Goal: Book appointment/travel/reservation

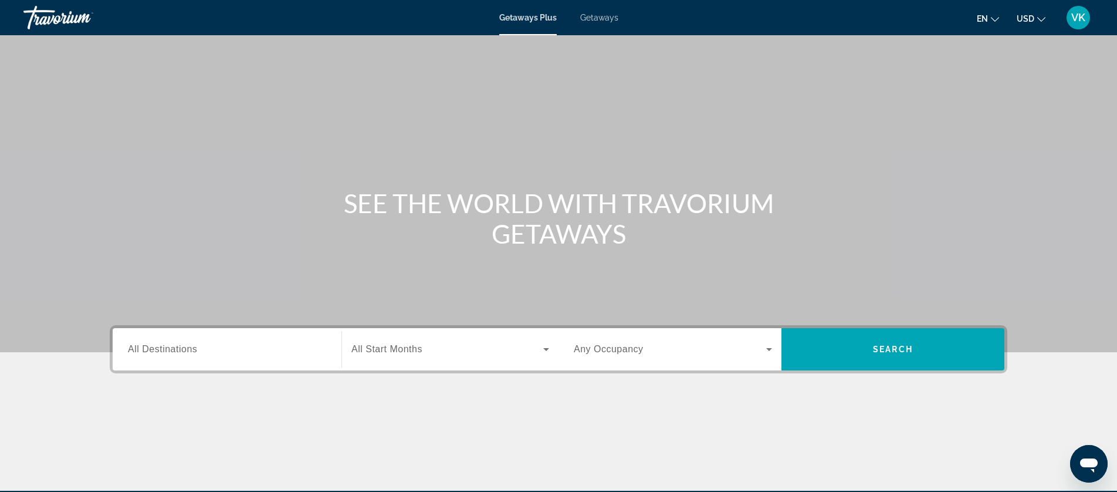
click at [604, 19] on span "Getaways" at bounding box center [599, 17] width 38 height 9
click at [174, 350] on span "All Destinations" at bounding box center [162, 349] width 69 height 10
click at [174, 350] on input "Destination All Destinations" at bounding box center [227, 350] width 198 height 14
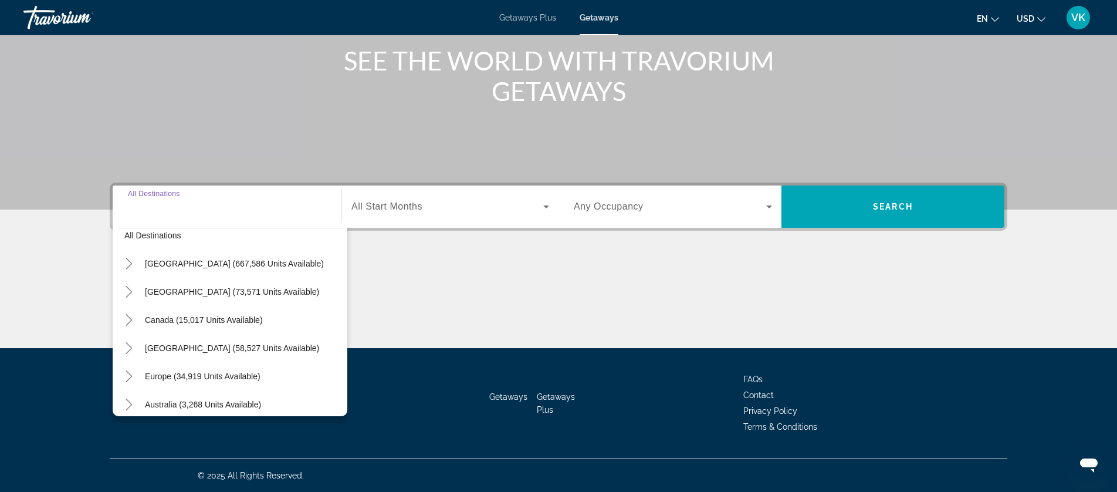
scroll to position [18, 0]
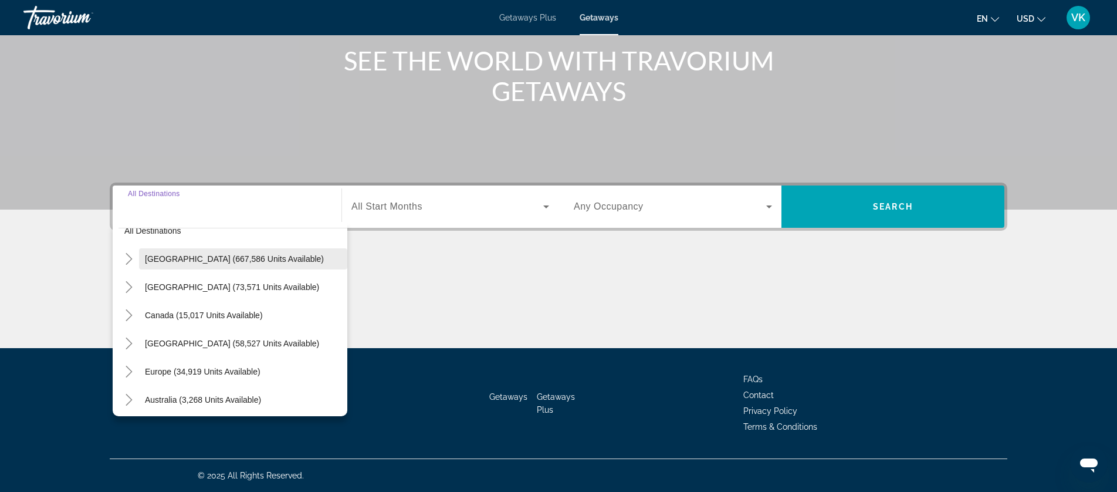
click at [177, 256] on span "[GEOGRAPHIC_DATA] (667,586 units available)" at bounding box center [234, 258] width 179 height 9
type input "**********"
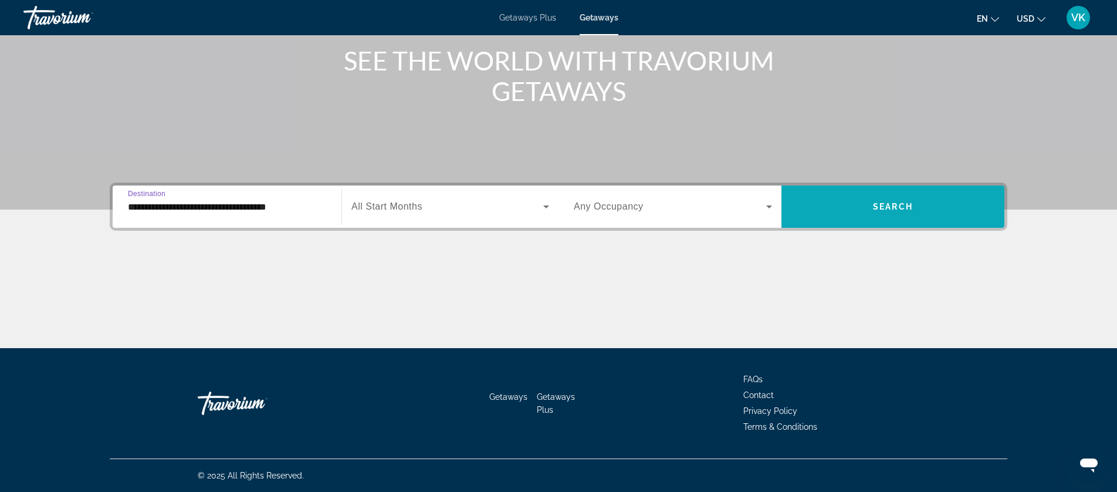
click at [899, 204] on span "Search" at bounding box center [893, 206] width 40 height 9
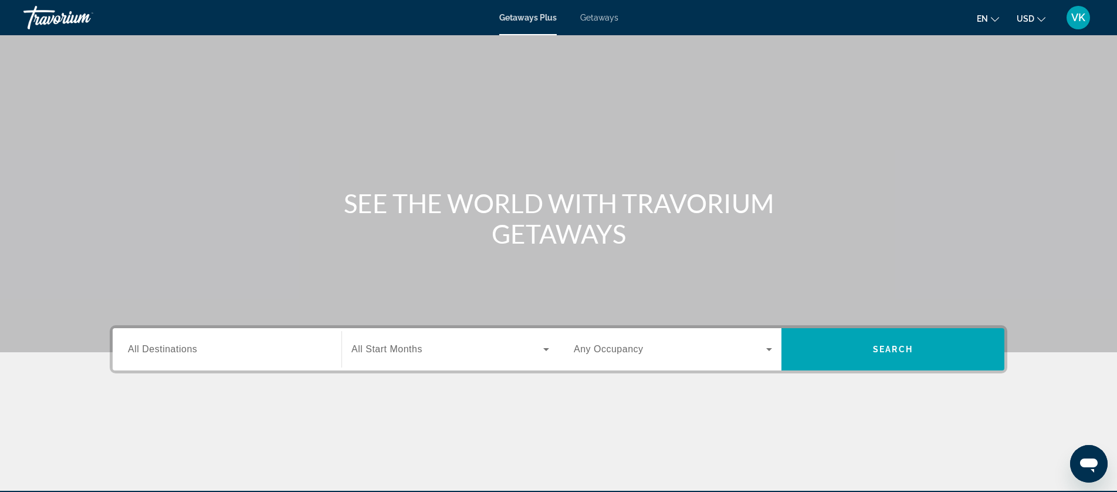
click at [598, 16] on span "Getaways" at bounding box center [599, 17] width 38 height 9
click at [191, 351] on span "All Destinations" at bounding box center [162, 349] width 69 height 10
click at [191, 351] on input "Destination All Destinations" at bounding box center [227, 350] width 198 height 14
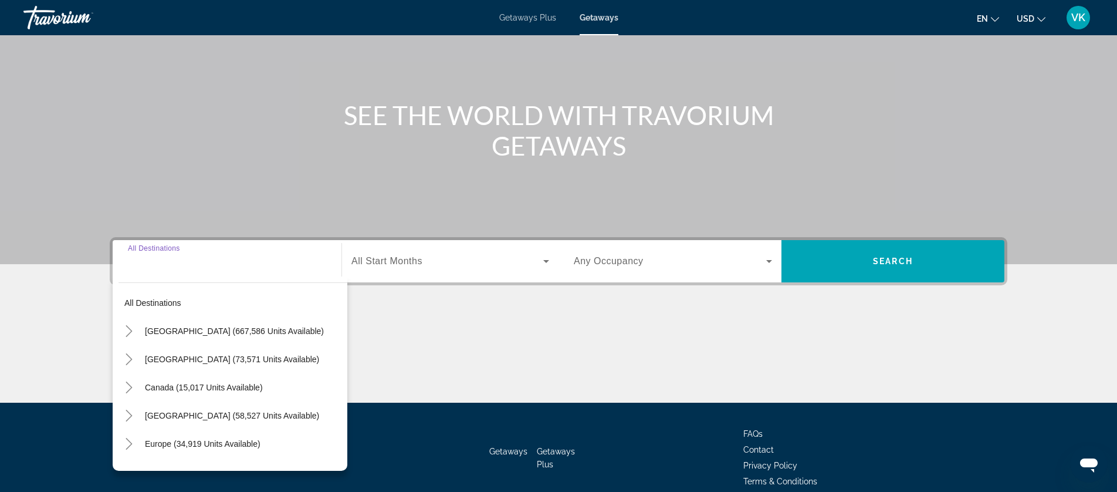
scroll to position [143, 0]
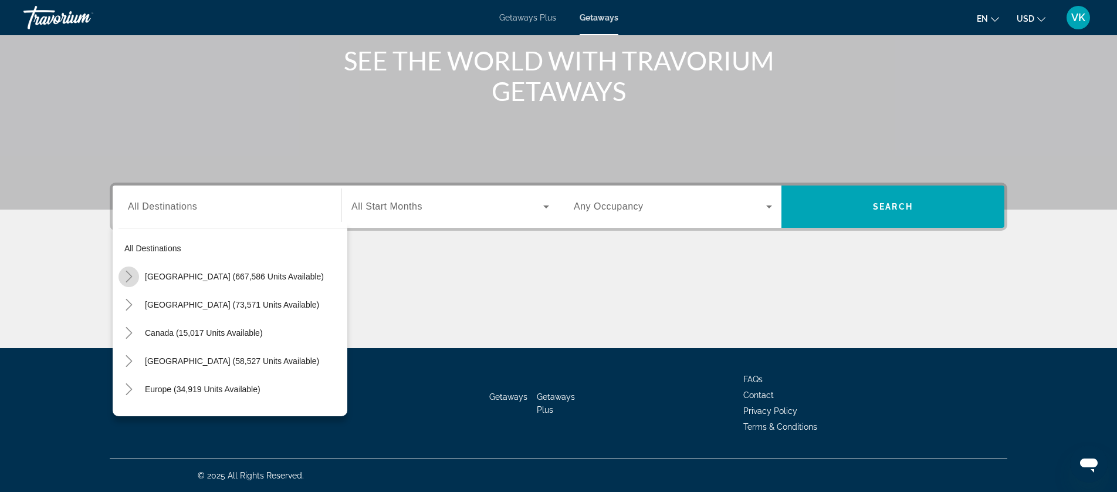
click at [127, 272] on icon "Toggle United States (667,586 units available)" at bounding box center [129, 276] width 12 height 12
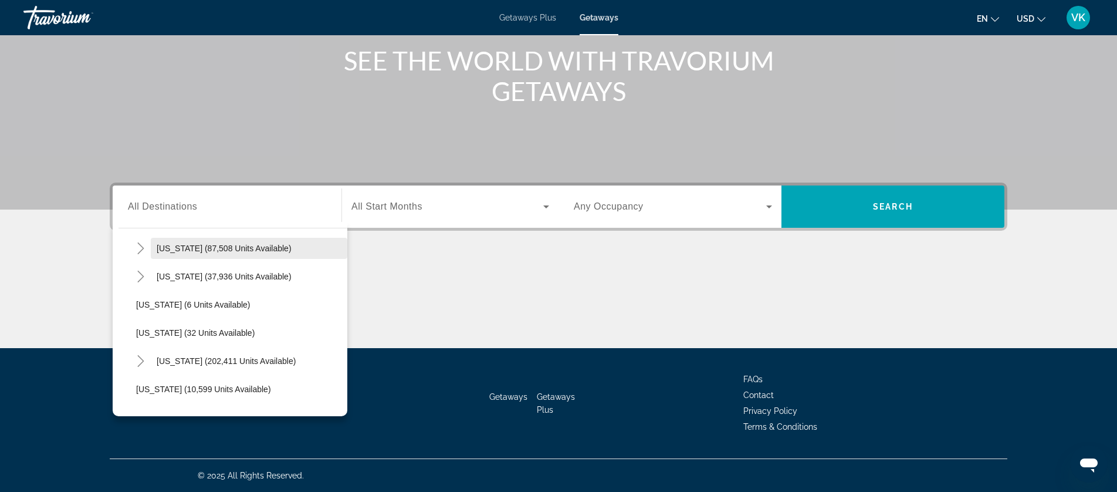
scroll to position [114, 0]
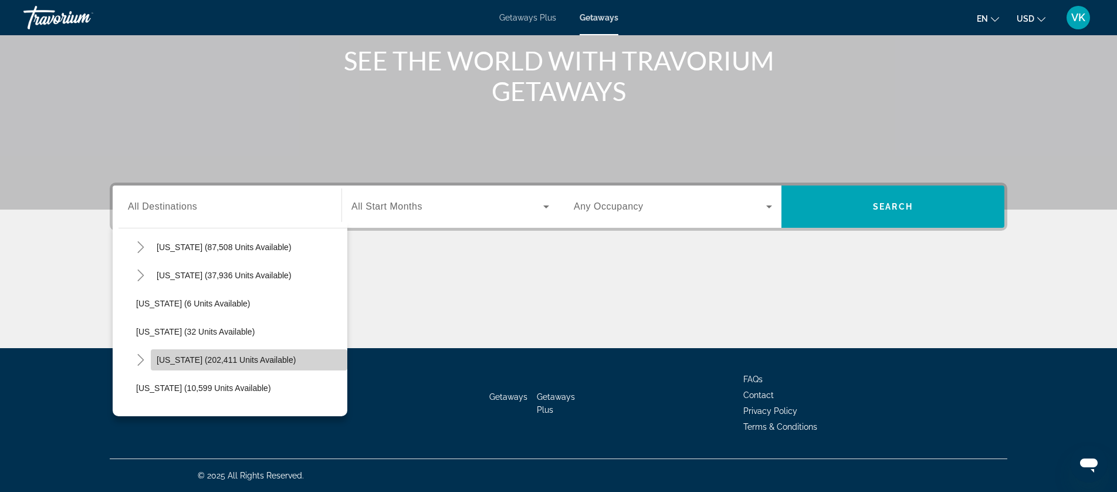
click at [214, 360] on span "Florida (202,411 units available)" at bounding box center [226, 359] width 139 height 9
type input "**********"
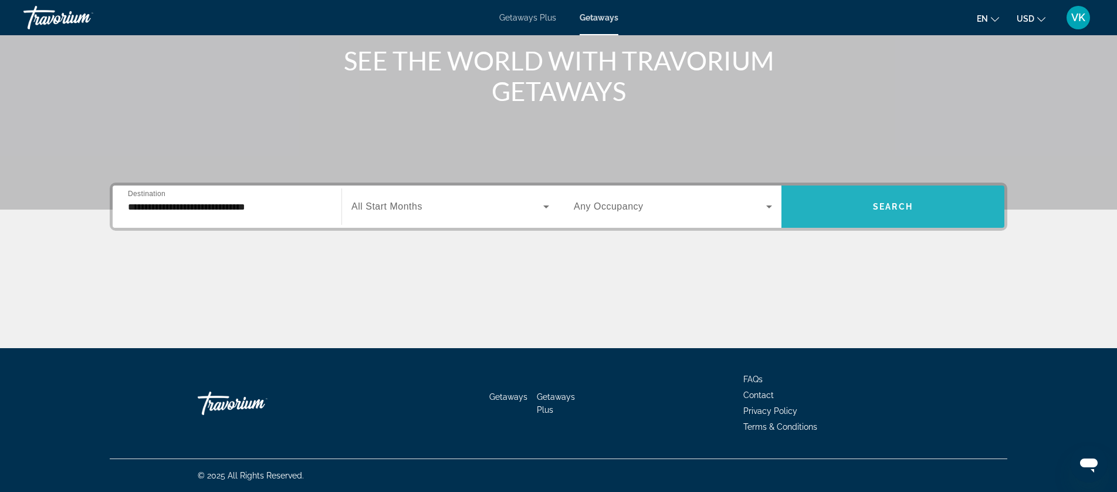
click at [907, 208] on span "Search" at bounding box center [893, 206] width 40 height 9
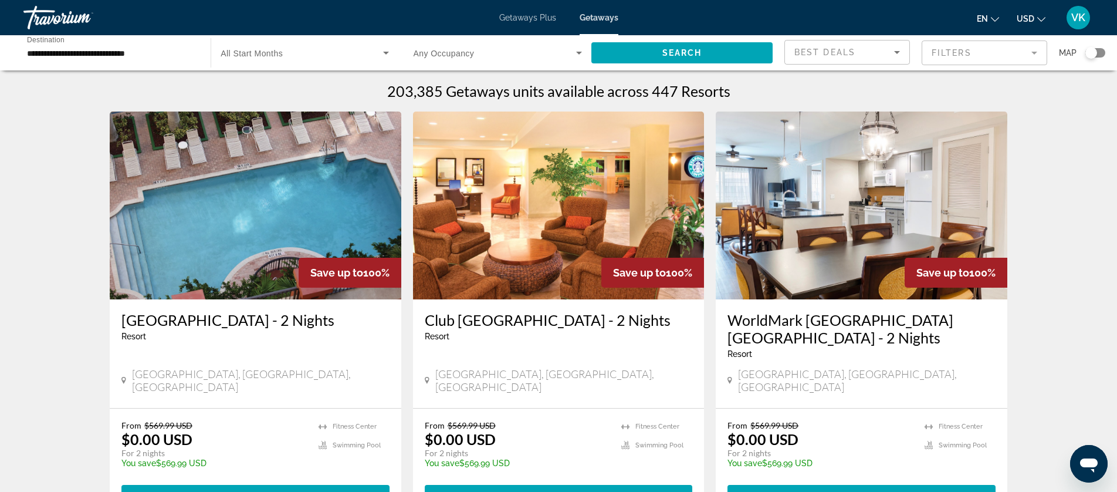
click at [1019, 50] on mat-form-field "Filters" at bounding box center [984, 52] width 126 height 25
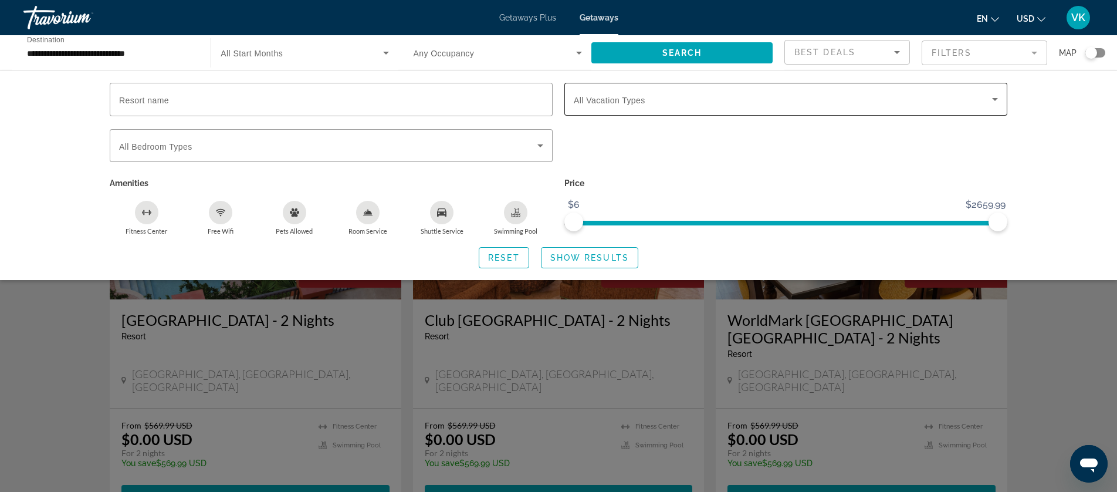
click at [718, 108] on div "Search widget" at bounding box center [786, 99] width 424 height 33
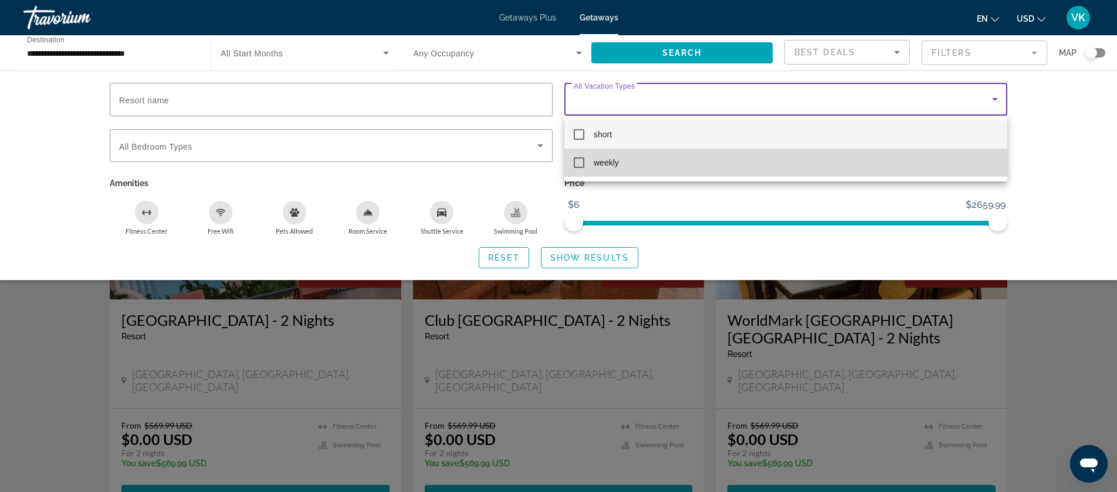
click at [596, 164] on span "weekly" at bounding box center [606, 162] width 25 height 14
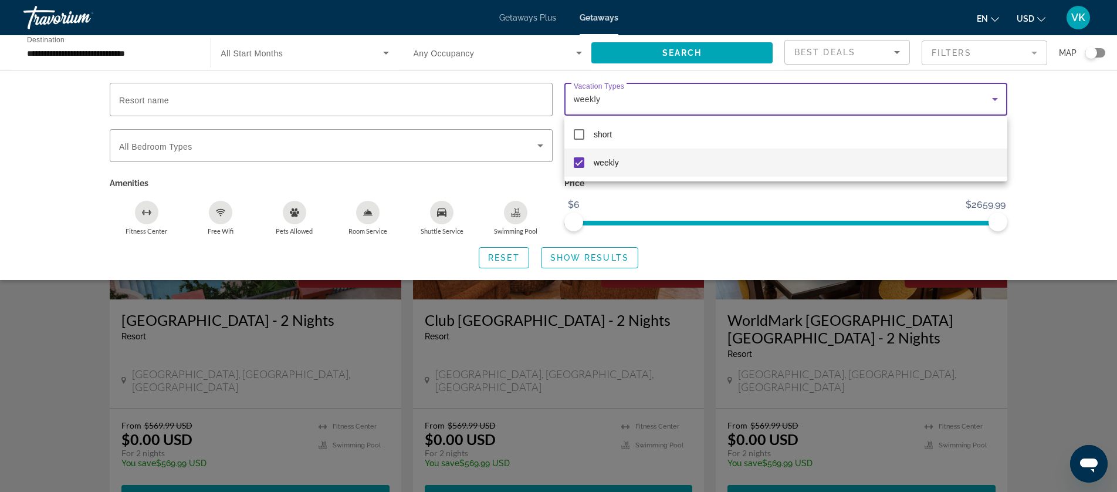
click at [591, 260] on div at bounding box center [558, 246] width 1117 height 492
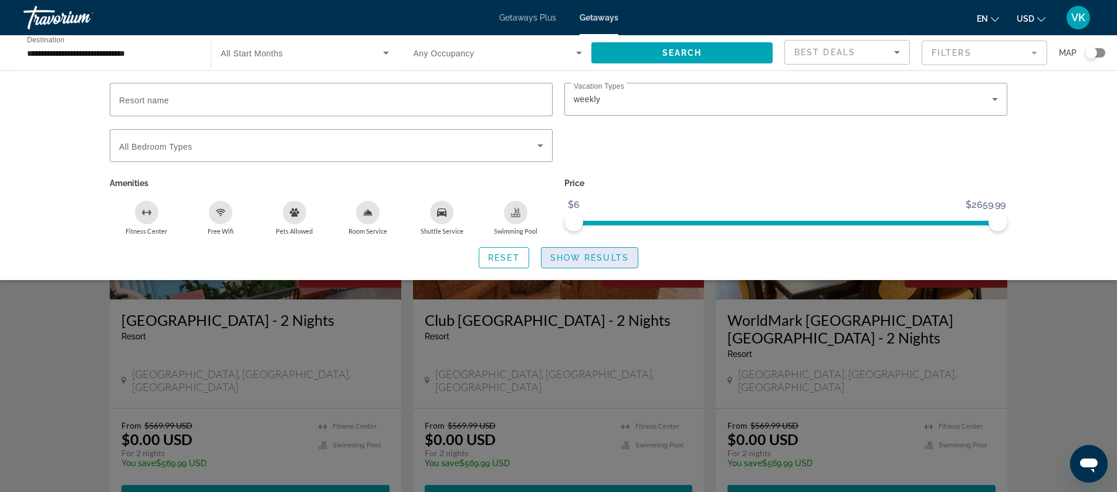
click at [594, 256] on span "Show Results" at bounding box center [589, 257] width 79 height 9
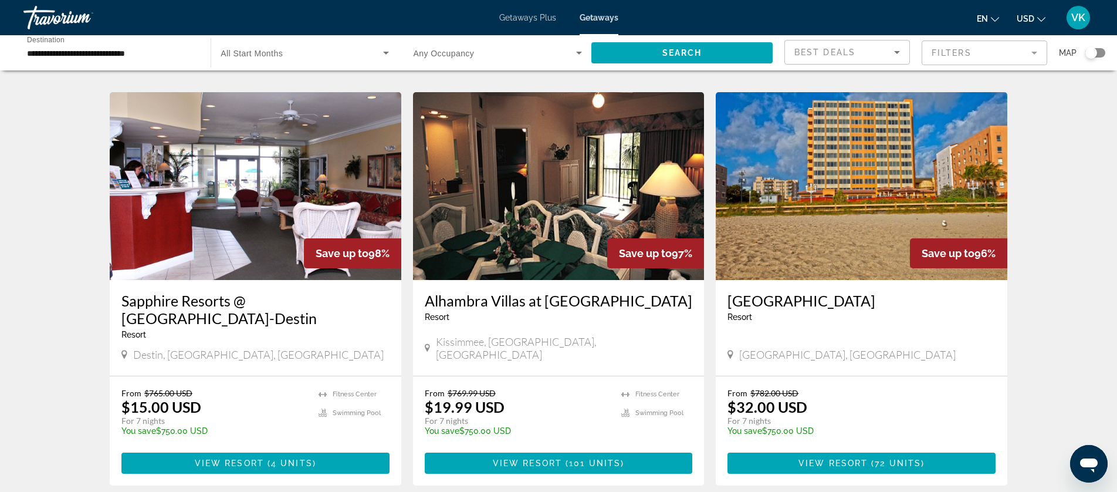
scroll to position [436, 0]
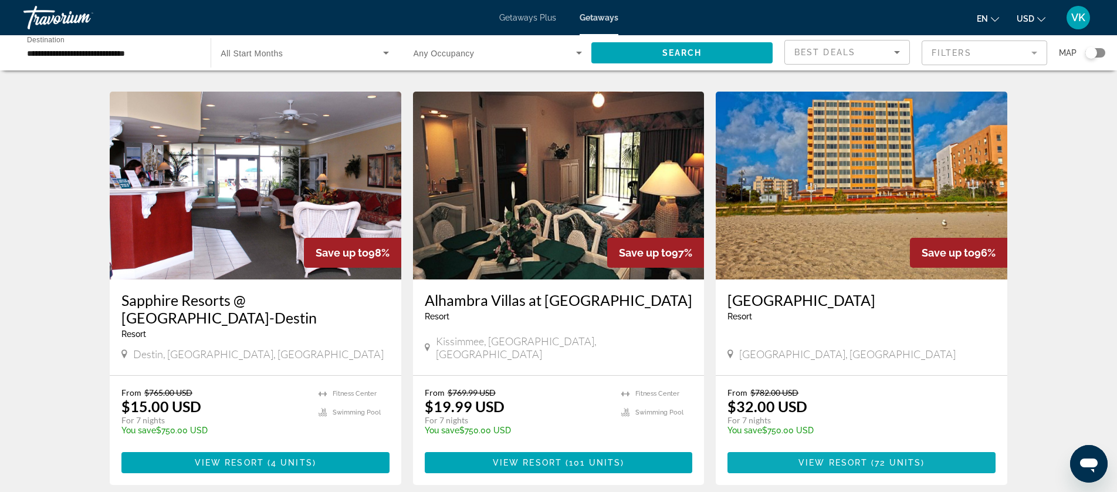
click at [863, 458] on span "View Resort" at bounding box center [832, 462] width 69 height 9
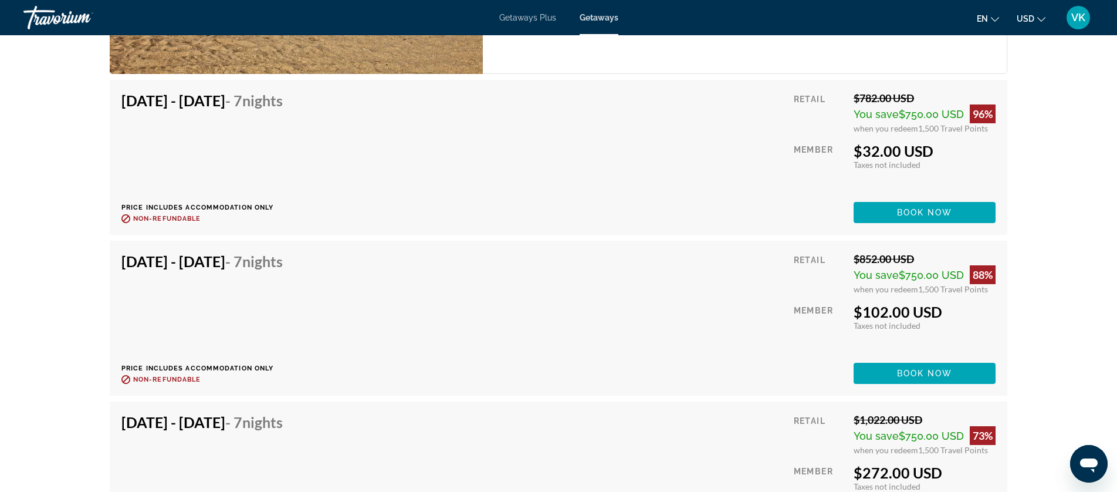
scroll to position [1960, 0]
